Goal: Navigation & Orientation: Find specific page/section

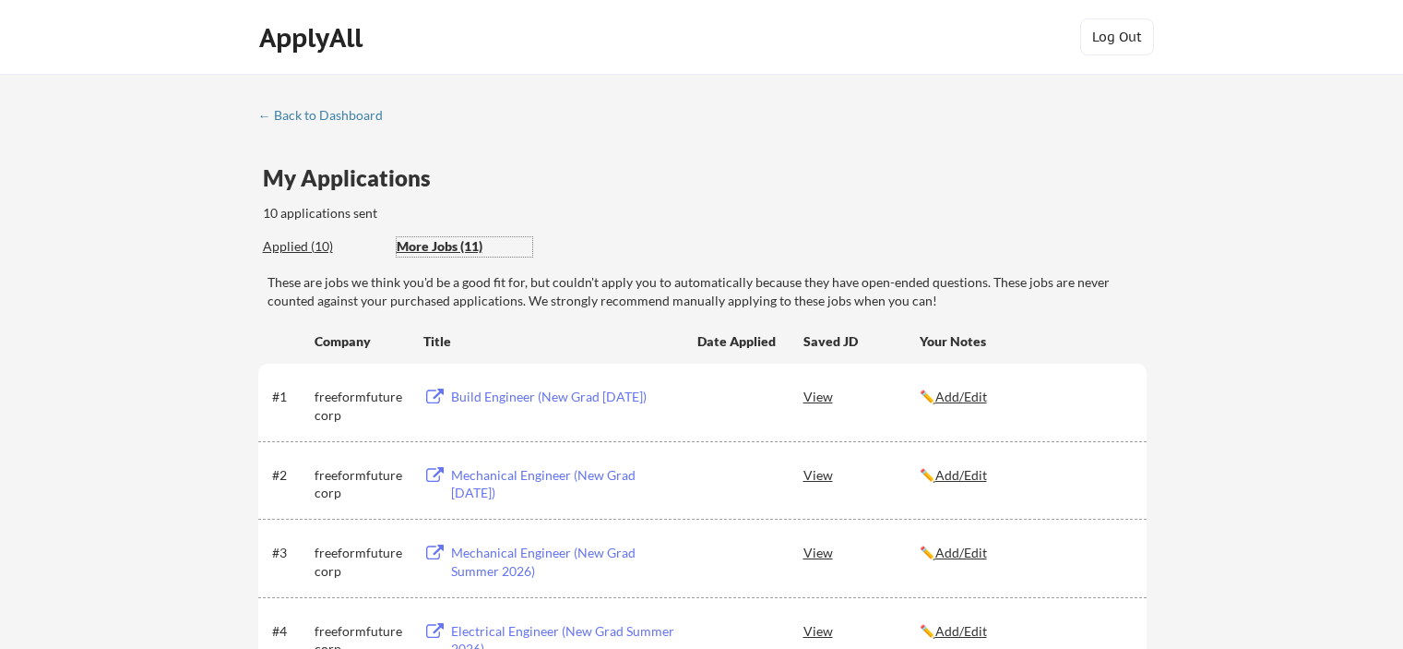
scroll to position [646, 0]
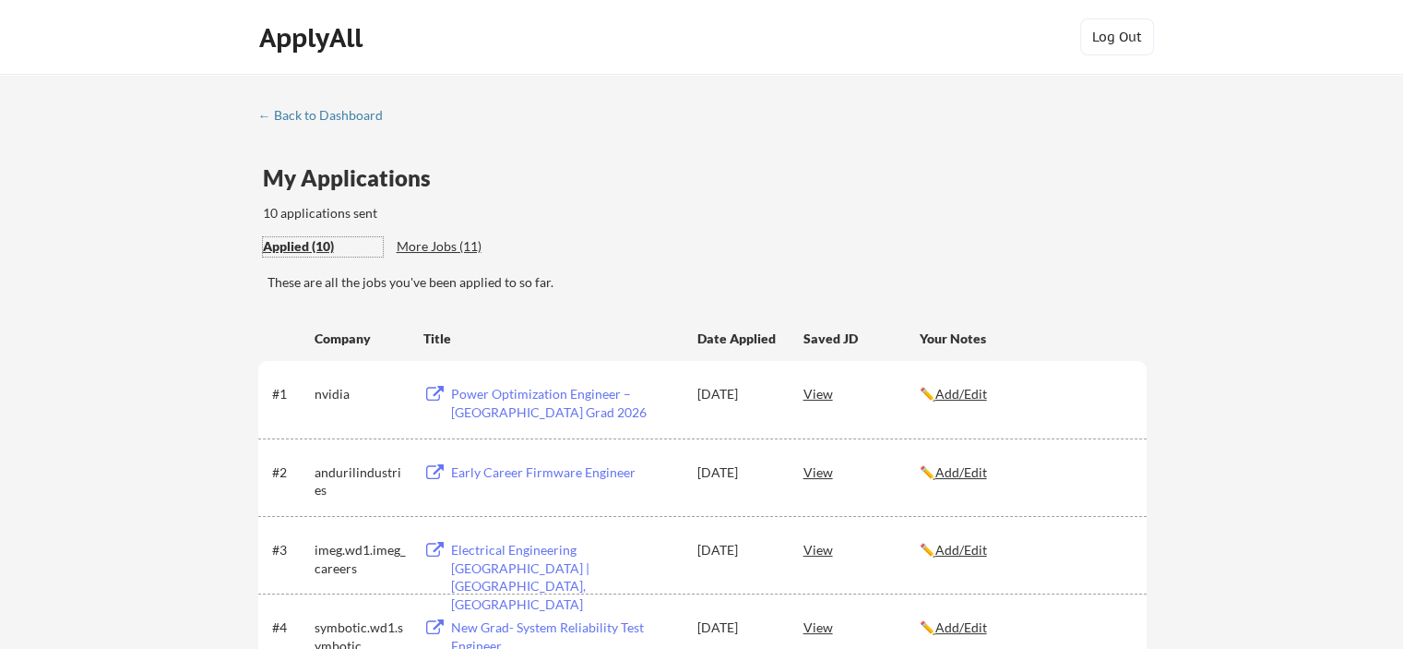
click at [303, 244] on div "Applied (10)" at bounding box center [323, 246] width 120 height 18
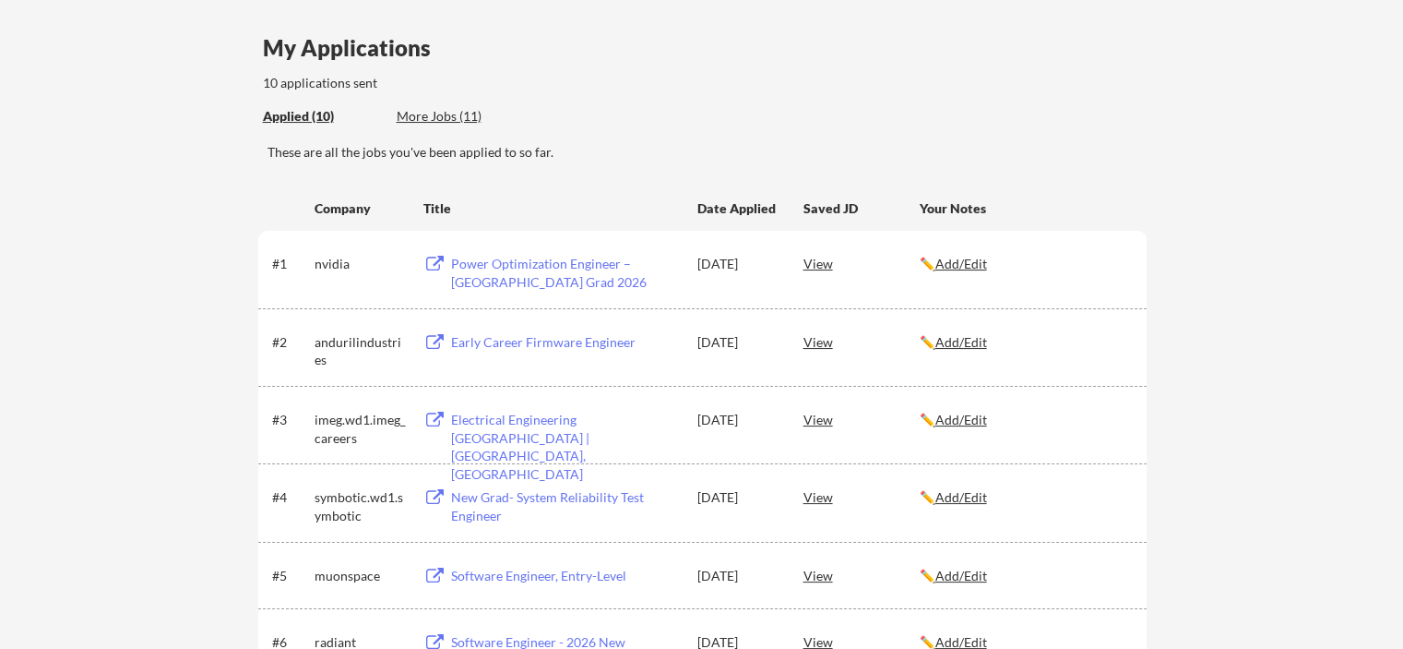
scroll to position [92, 0]
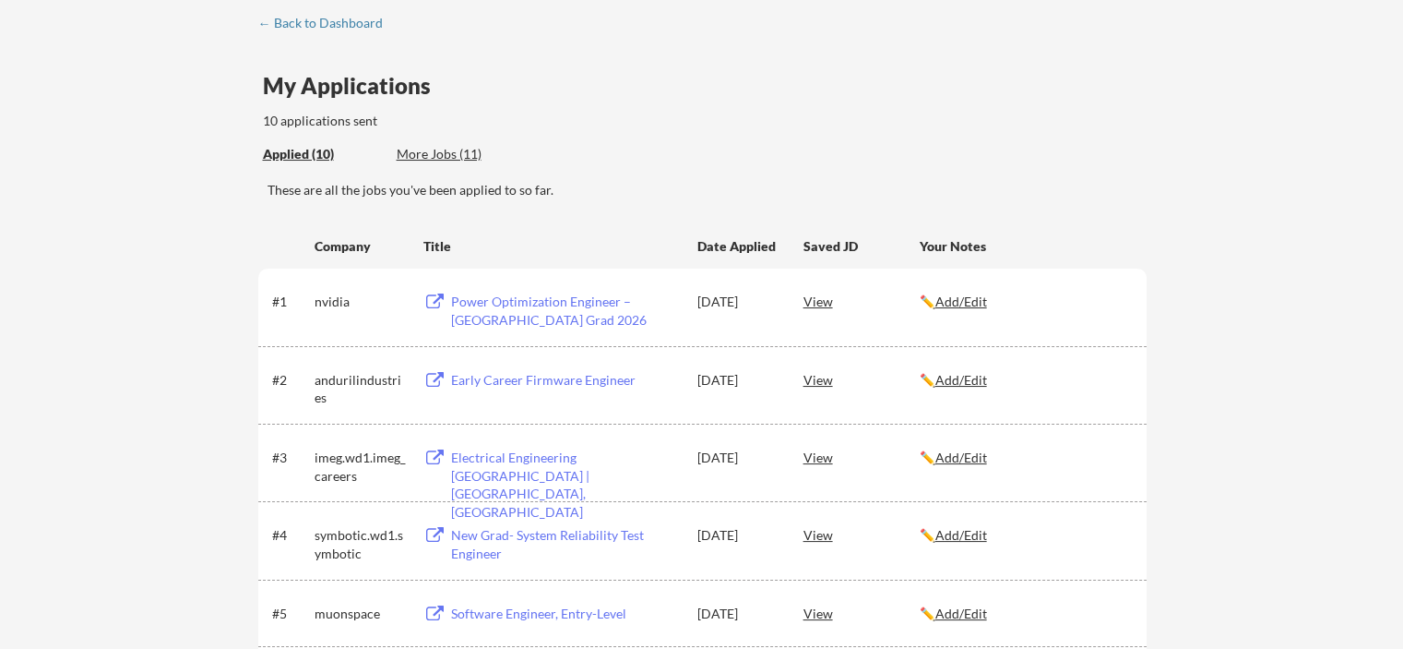
click at [433, 143] on div "Applied (10) More Jobs (11)" at bounding box center [397, 155] width 269 height 38
click at [440, 159] on div "More Jobs (11)" at bounding box center [465, 154] width 136 height 18
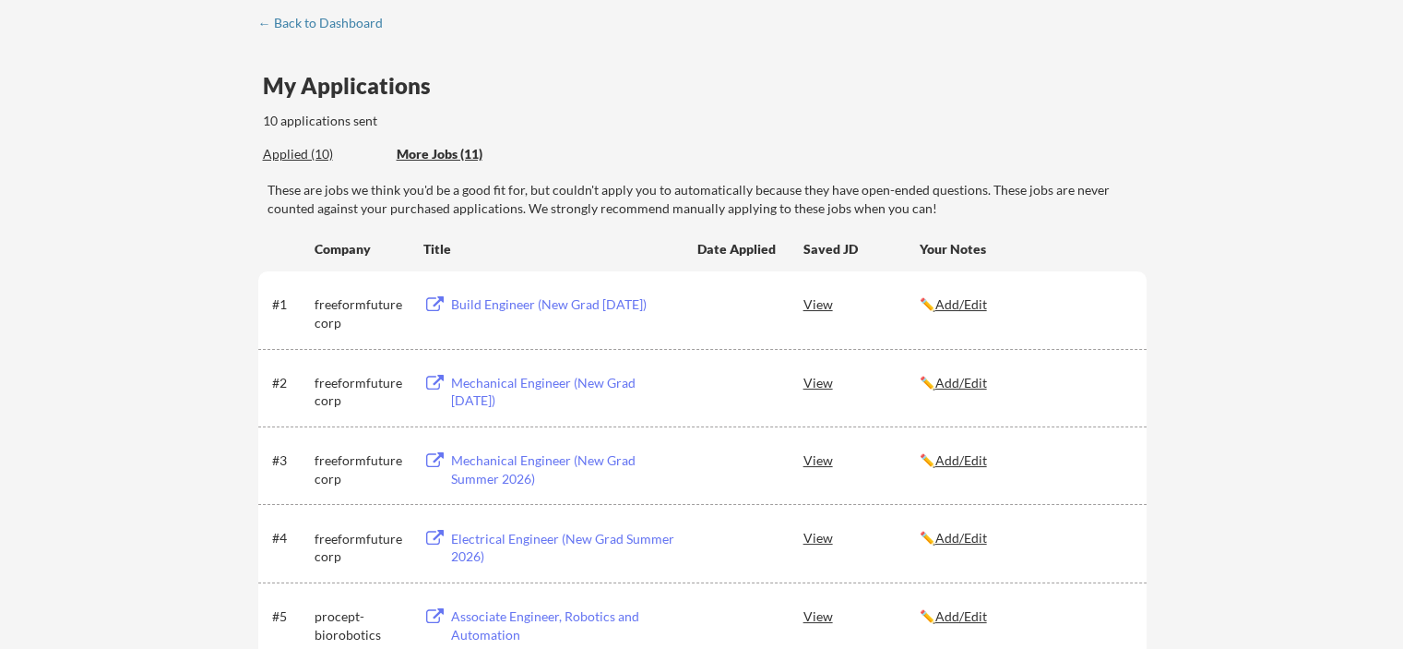
click at [799, 101] on div "My Applications 10 applications sent" at bounding box center [705, 103] width 884 height 56
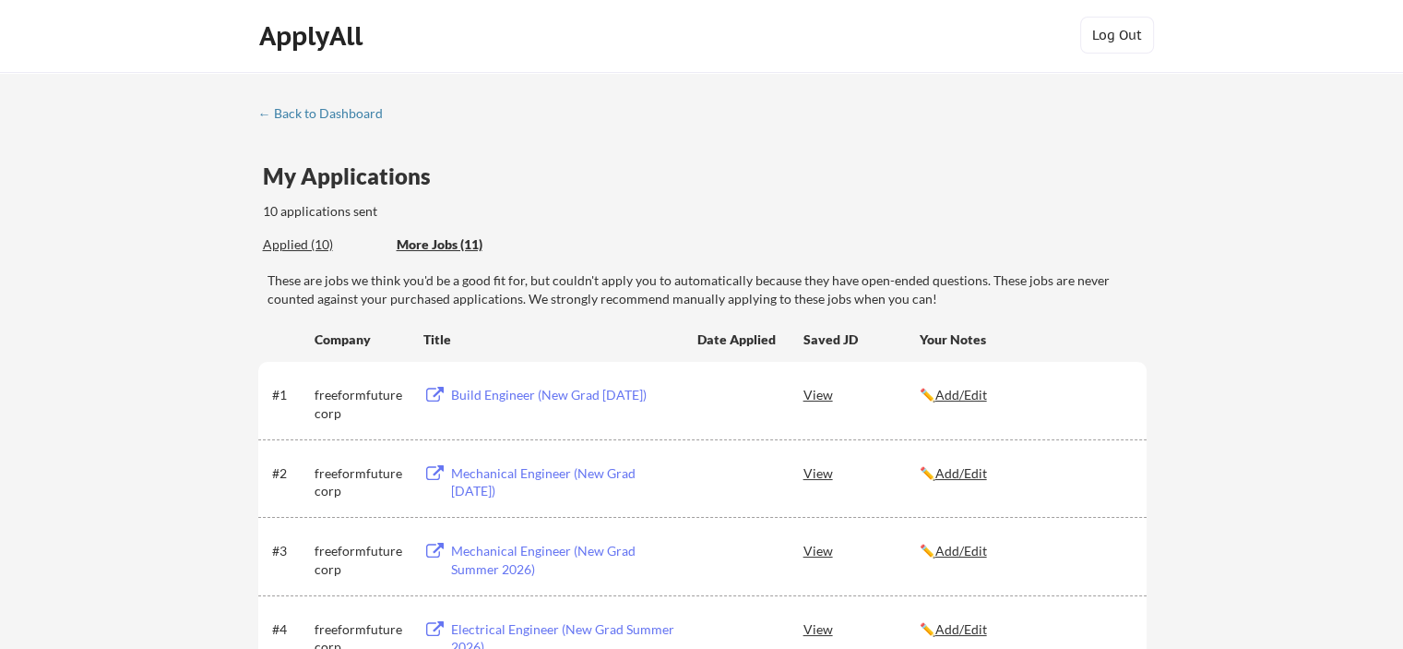
scroll to position [0, 0]
